Goal: Information Seeking & Learning: Understand process/instructions

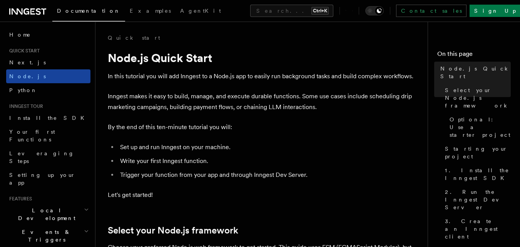
drag, startPoint x: 0, startPoint y: 0, endPoint x: 33, endPoint y: 74, distance: 81.2
click at [33, 74] on link "Node.js" at bounding box center [48, 76] width 84 height 14
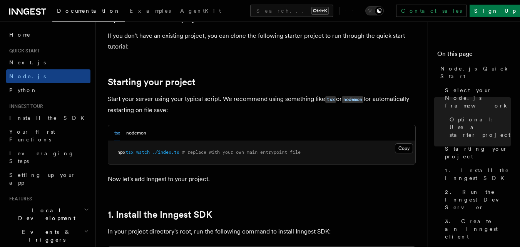
scroll to position [324, 0]
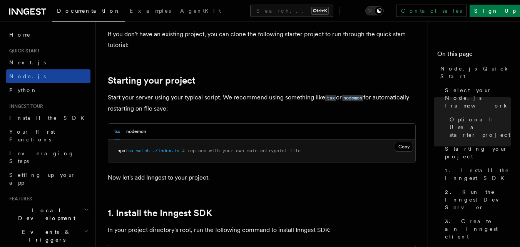
click at [42, 80] on link "Node.js" at bounding box center [48, 76] width 84 height 14
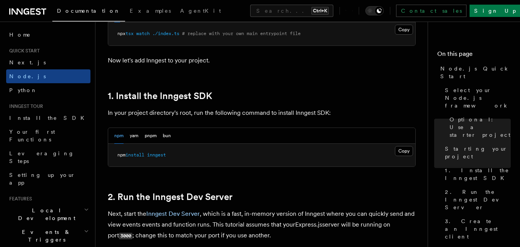
scroll to position [444, 0]
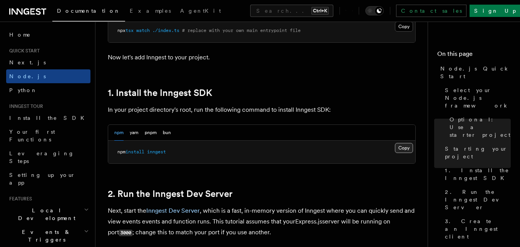
click at [406, 144] on button "Copy Copied" at bounding box center [404, 148] width 18 height 10
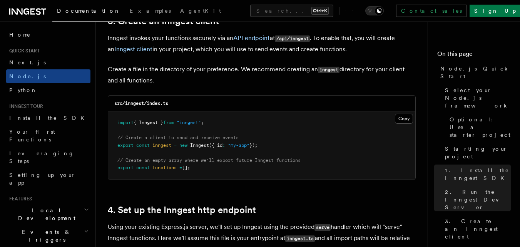
scroll to position [998, 0]
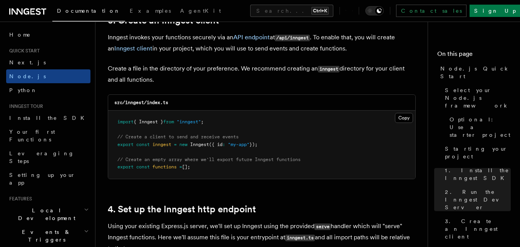
click at [132, 103] on code "src/inngest/index.ts" at bounding box center [141, 102] width 54 height 5
copy code "inngest"
click at [404, 122] on button "Copy Copied" at bounding box center [404, 118] width 18 height 10
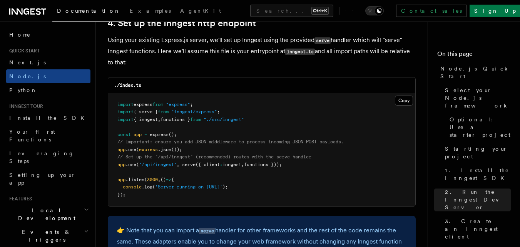
scroll to position [1184, 0]
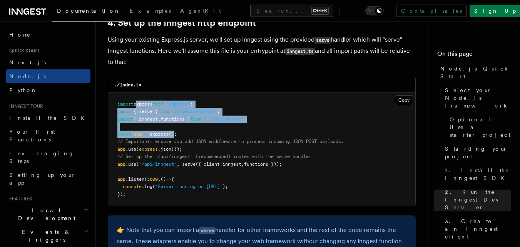
drag, startPoint x: 137, startPoint y: 94, endPoint x: 182, endPoint y: 143, distance: 66.2
click at [182, 143] on pre "import express from "express" ; import { serve } from "inngest/express" ; impor…" at bounding box center [261, 149] width 307 height 113
click at [182, 143] on span "// Important: ensure you add JSON middleware to process incoming JSON POST payl…" at bounding box center [230, 141] width 226 height 5
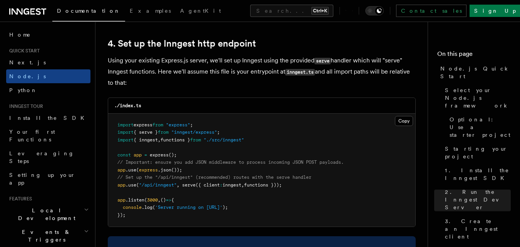
scroll to position [1163, 0]
click at [396, 120] on button "Copy Copied" at bounding box center [404, 121] width 18 height 10
click at [288, 124] on pre "import express from "express" ; import { serve } from "inngest/express" ; impor…" at bounding box center [261, 170] width 307 height 113
drag, startPoint x: 143, startPoint y: 143, endPoint x: 170, endPoint y: 141, distance: 27.8
click at [170, 141] on span "import { inngest , functions } from "./src/inngest"" at bounding box center [180, 139] width 127 height 5
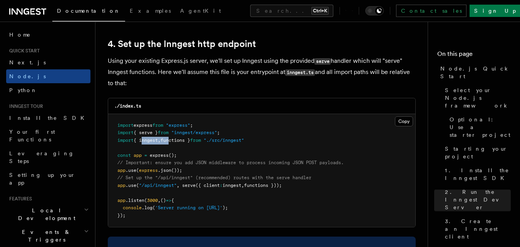
click at [170, 141] on span "functions }" at bounding box center [176, 139] width 30 height 5
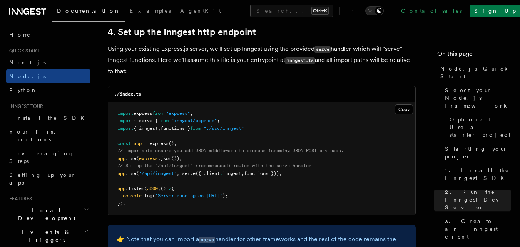
scroll to position [1175, 0]
click at [121, 174] on span "app" at bounding box center [121, 172] width 8 height 5
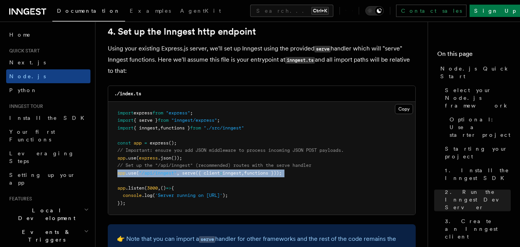
click at [121, 174] on span "app" at bounding box center [121, 172] width 8 height 5
copy code "app .use ( "/api/inngest" , serve ({ client : inngest , functions }));"
